Goal: Use online tool/utility

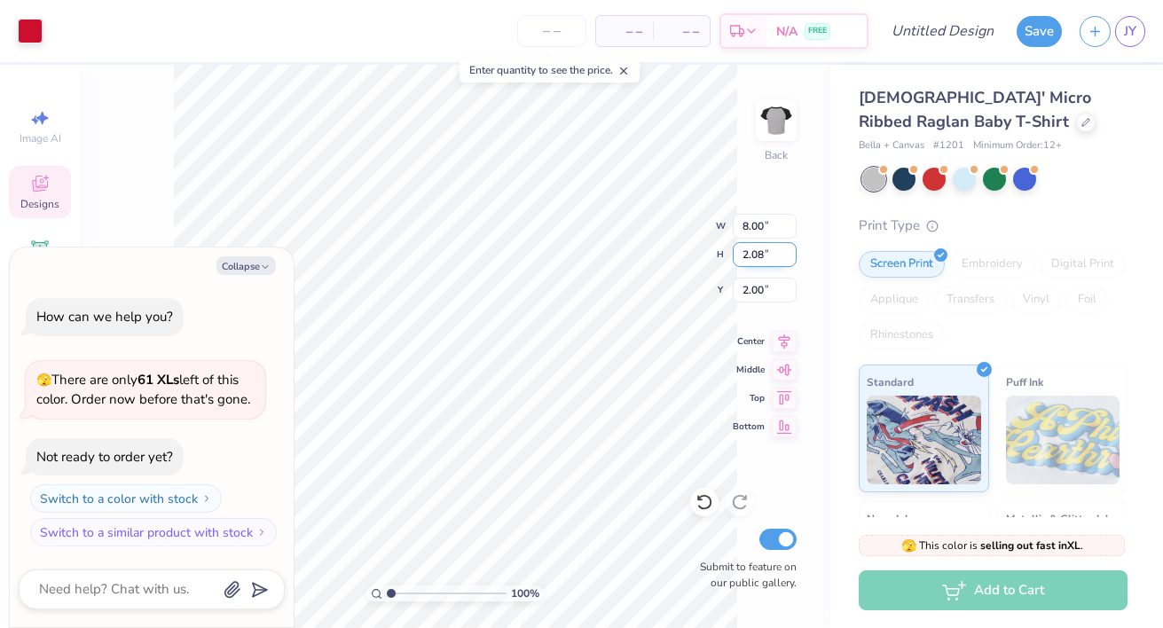
type textarea "x"
type input "1.42"
type input "0.52"
type input "2.72"
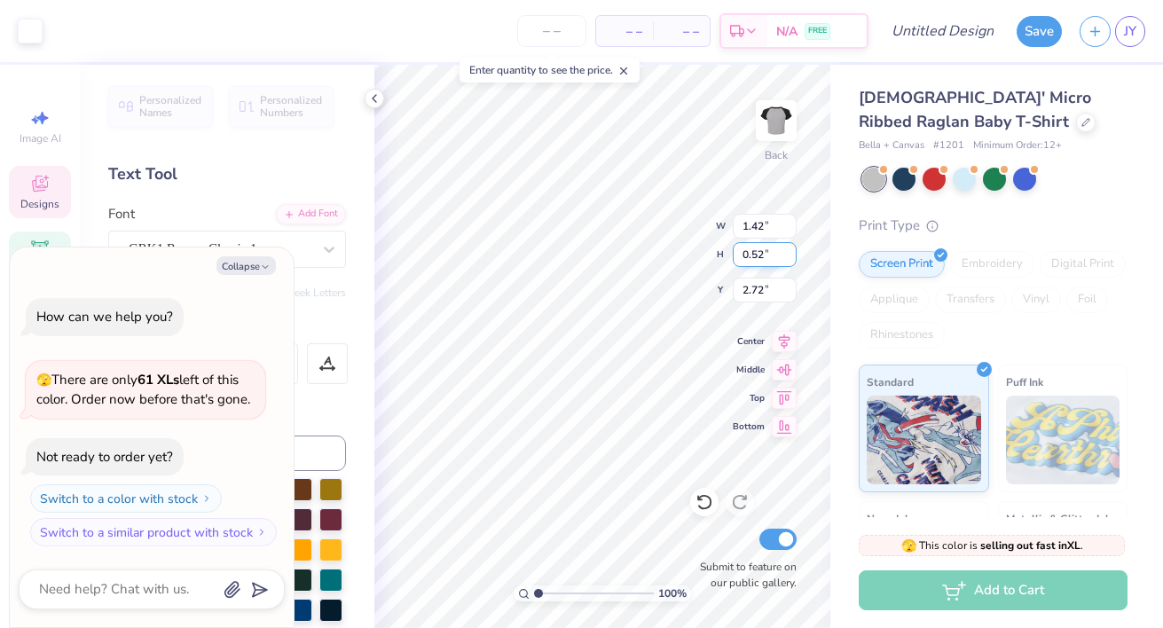
type textarea "x"
type input "2.74"
type textarea "x"
type textarea "aG"
type textarea "x"
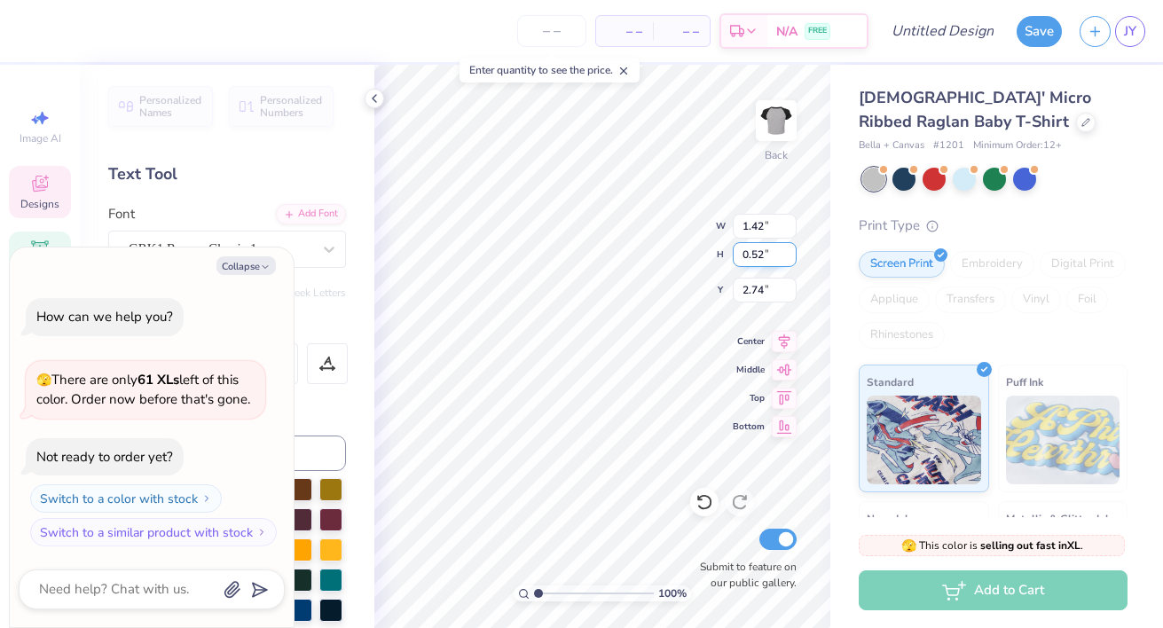
type textarea "a"
type textarea "x"
type textarea "S"
drag, startPoint x: 537, startPoint y: 594, endPoint x: 555, endPoint y: 591, distance: 18.8
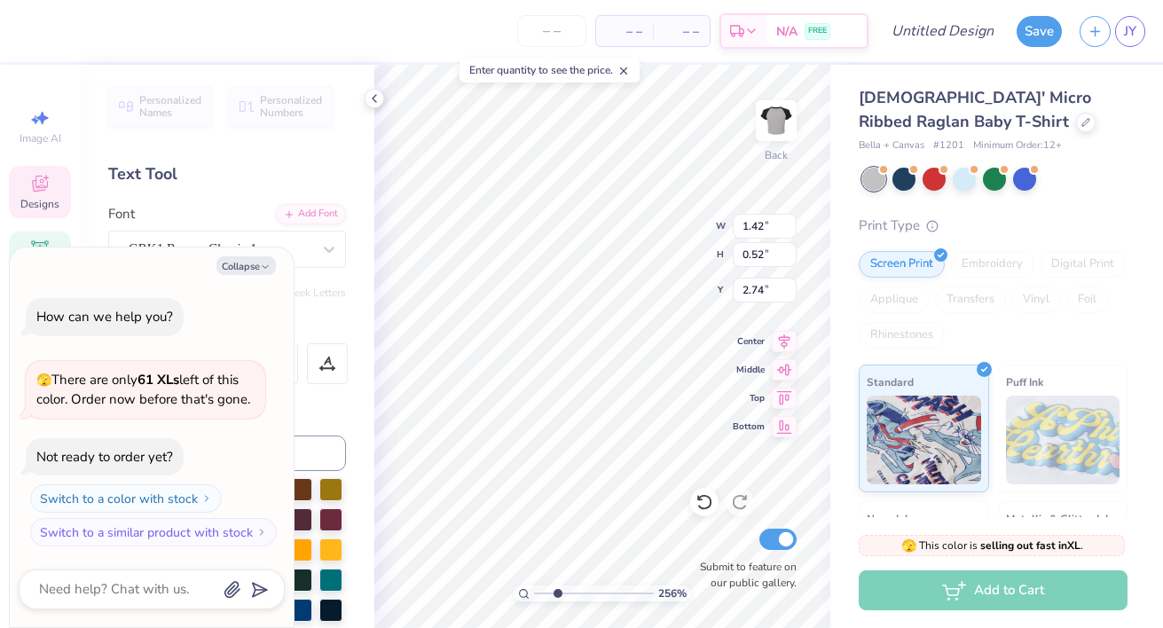
type input "2.47"
click at [555, 591] on input "range" at bounding box center [594, 594] width 120 height 16
type textarea "x"
type input "8.00"
type input "2.08"
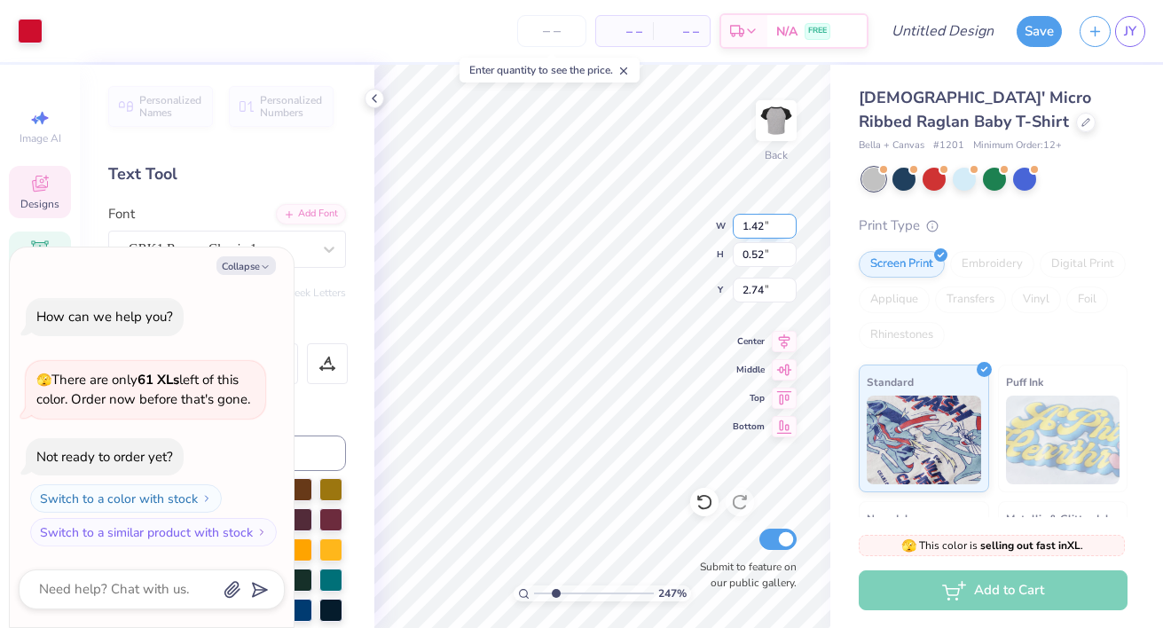
type input "2.00"
type textarea "x"
type input "0.44"
type input "0.51"
type input "2.74"
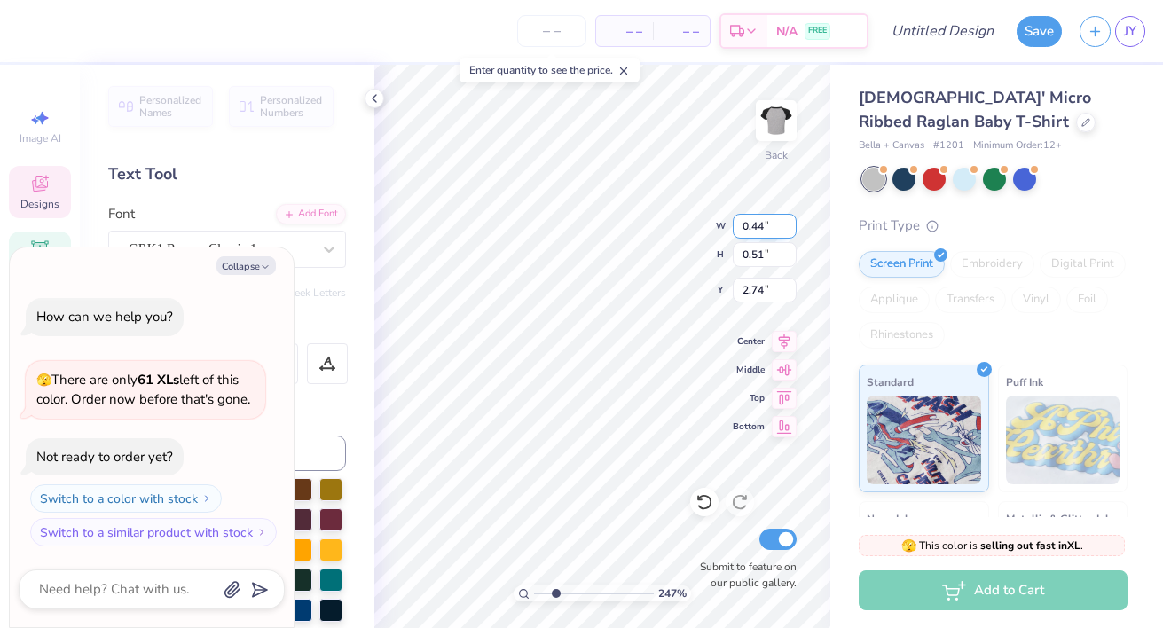
type textarea "x"
type textarea "SQ"
type textarea "x"
type textarea "SQY"
click at [629, 247] on div "247 % Back W 0.44 0.44 " H 0.51 0.51 " Y 2.74 2.74 " Center Middle Top Bottom S…" at bounding box center [602, 346] width 456 height 563
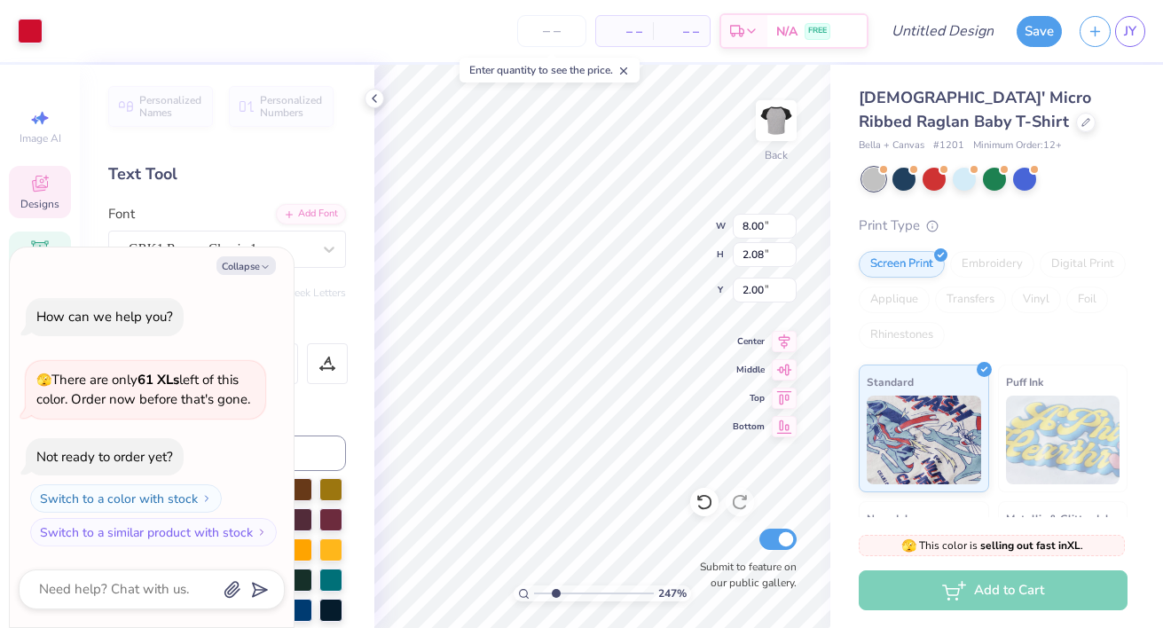
type textarea "x"
type input "4.92"
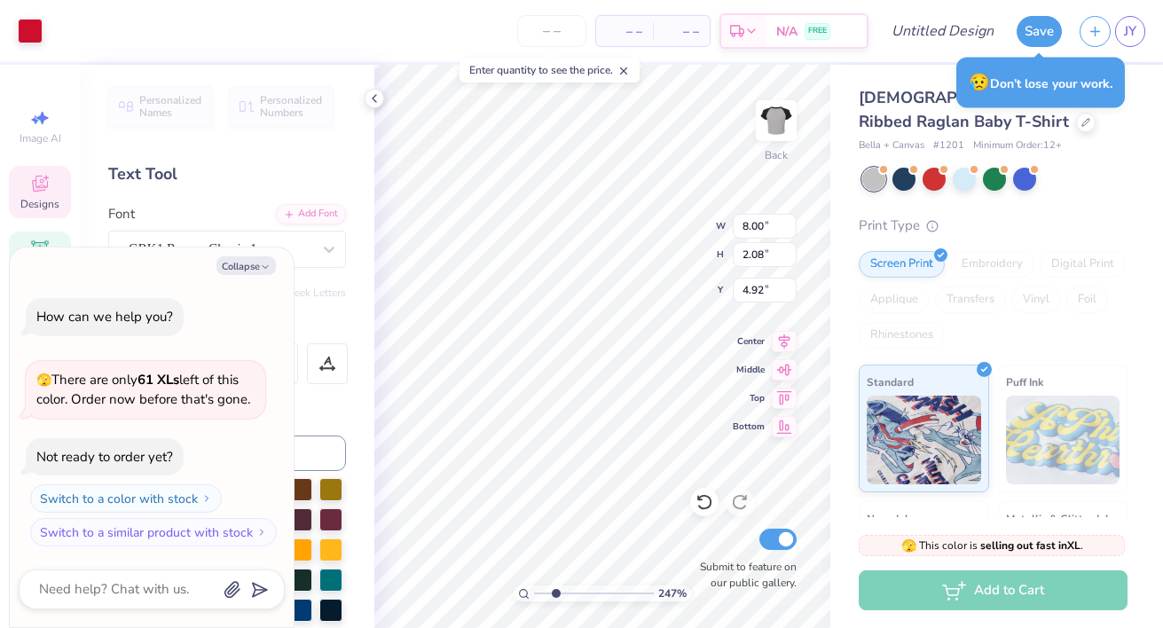
type textarea "x"
